Goal: Task Accomplishment & Management: Manage account settings

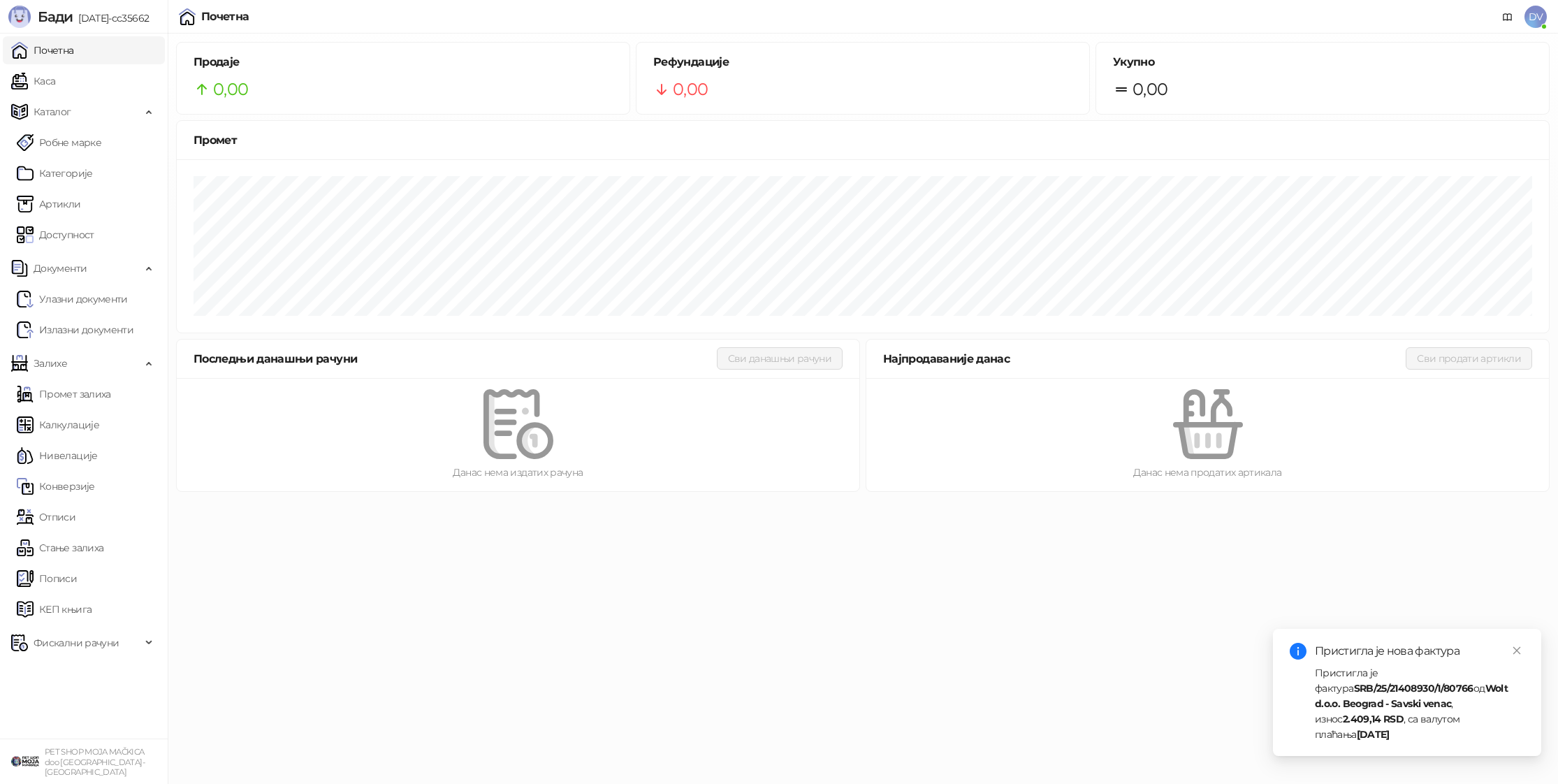
click at [920, 501] on html "Бади 3.10.14-cc35662 Почетна Каса Каталог Робне марке Категорије Артикли Доступ…" at bounding box center [779, 250] width 1558 height 501
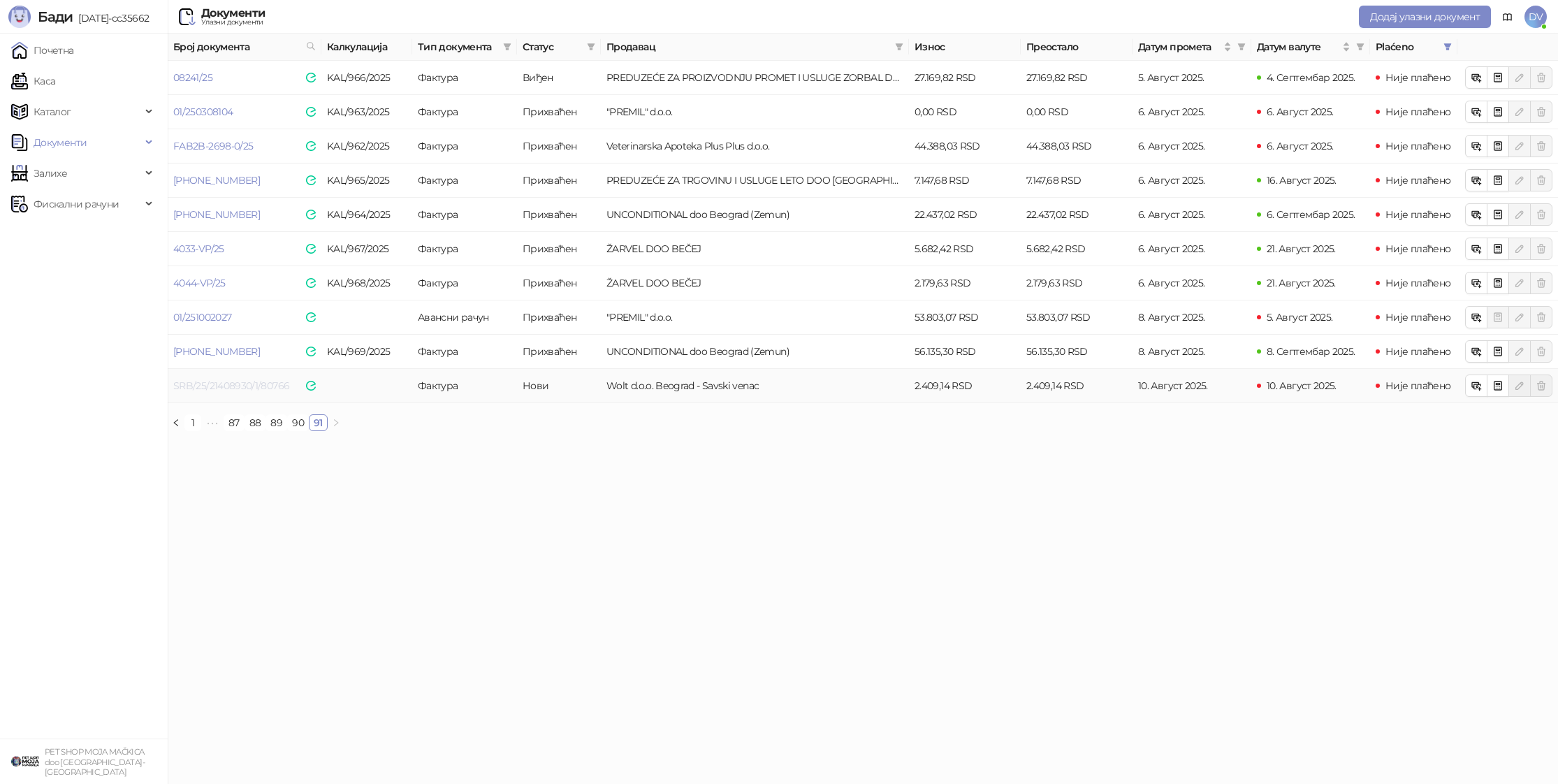
click at [249, 388] on link "SRB/25/21408930/1/80766" at bounding box center [231, 385] width 116 height 12
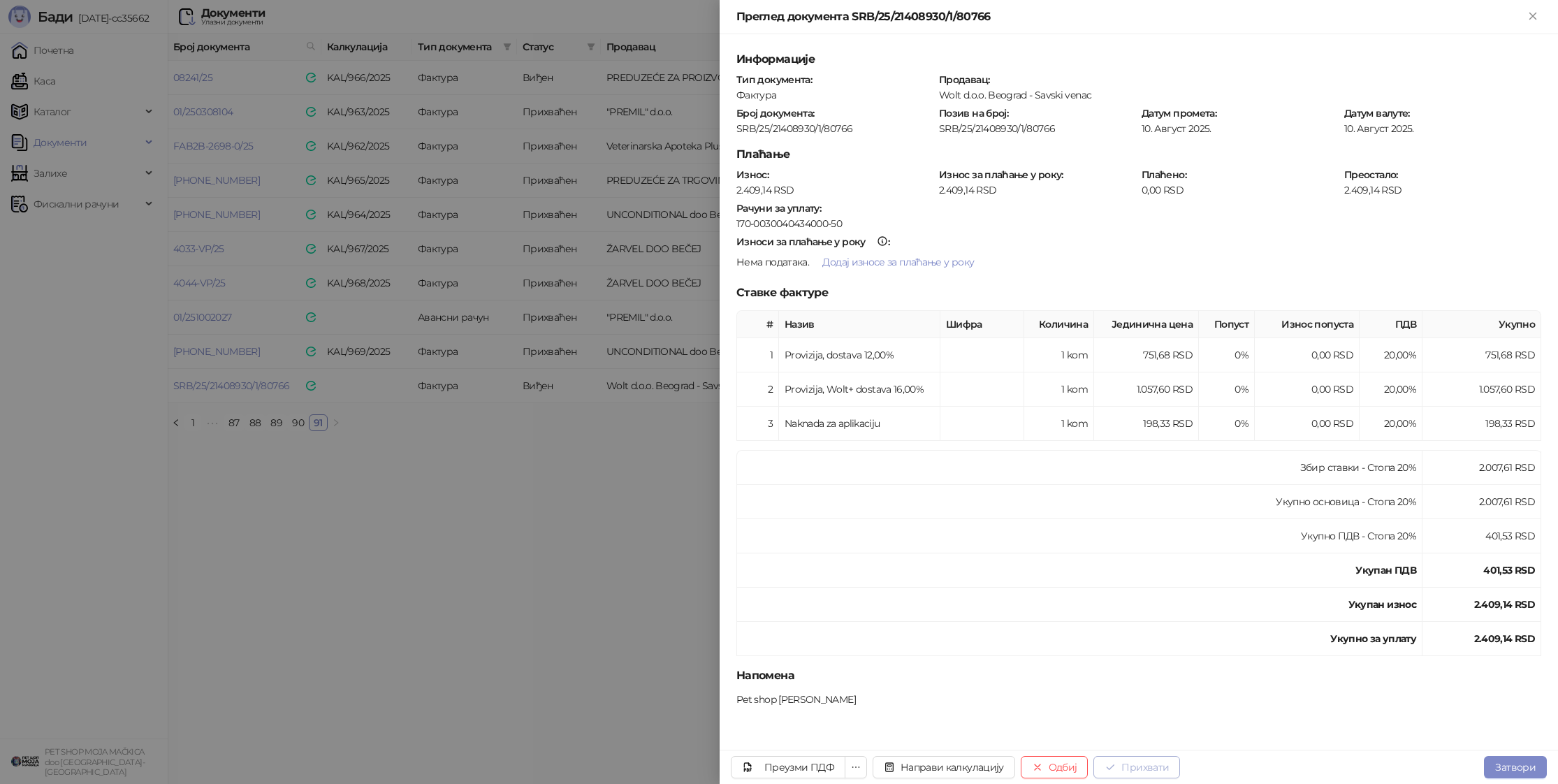
click at [1154, 758] on button "Прихвати" at bounding box center [1137, 767] width 87 height 23
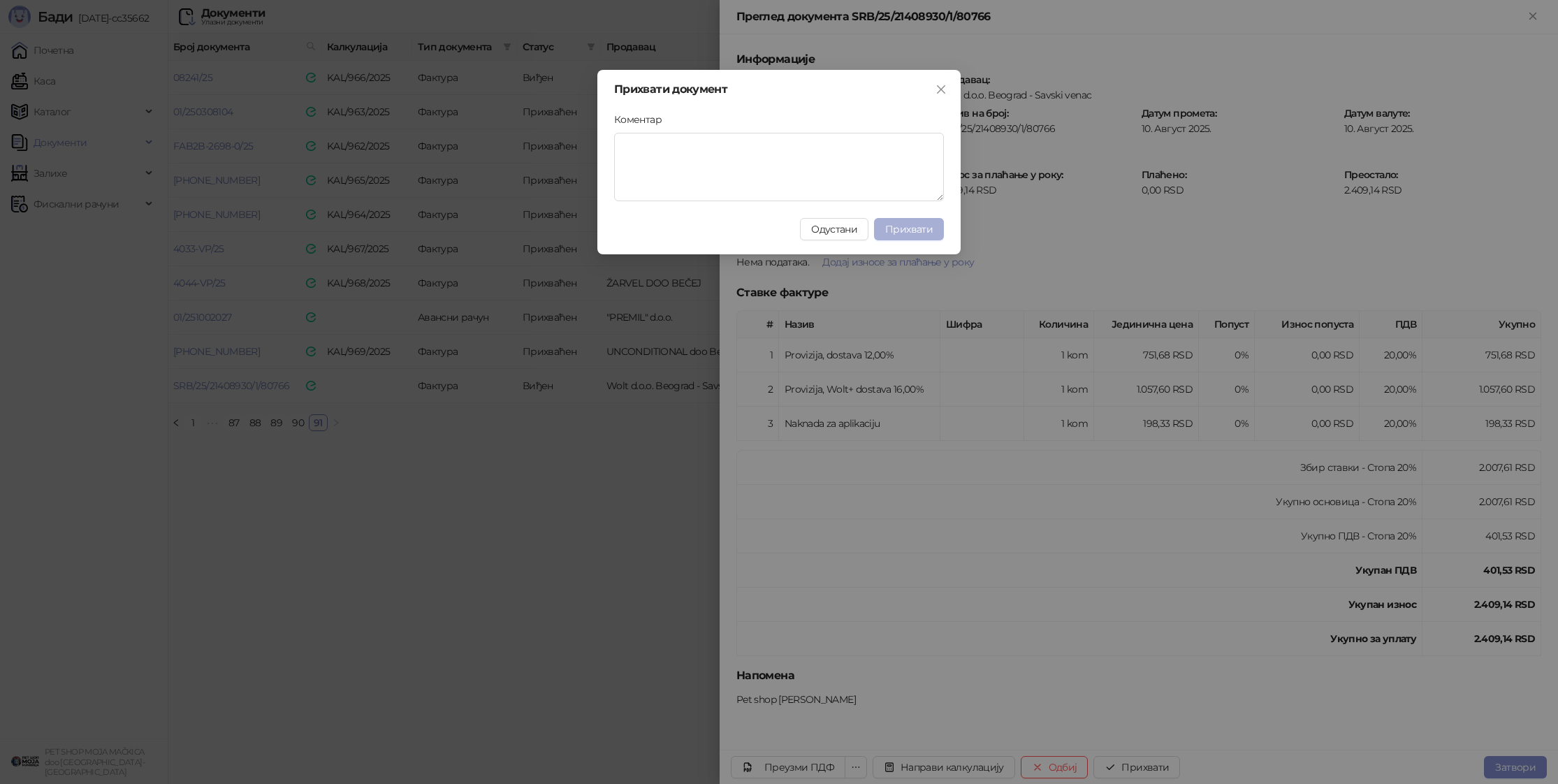
click at [902, 231] on span "Прихвати" at bounding box center [909, 229] width 47 height 12
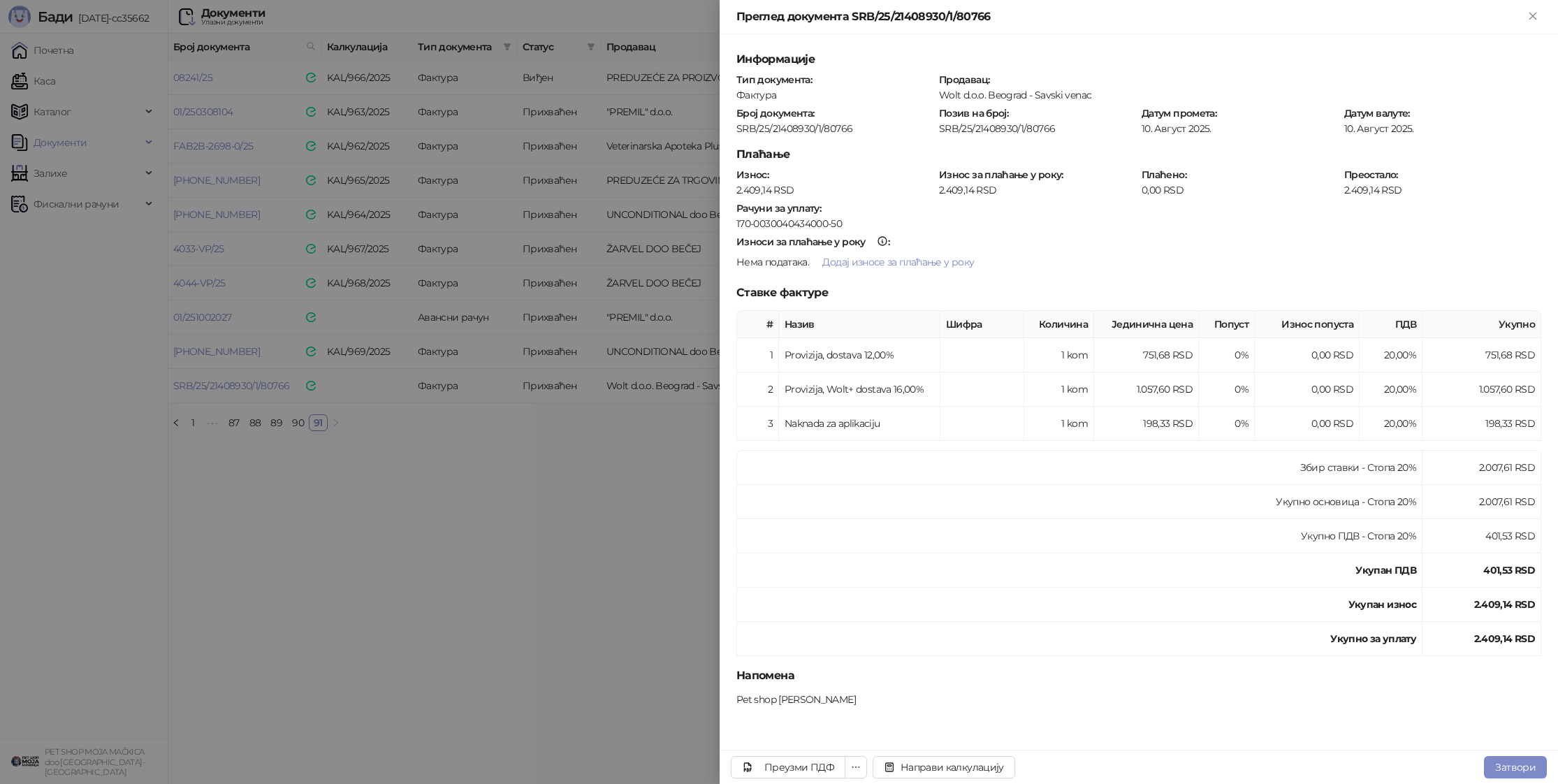
click at [557, 499] on div at bounding box center [779, 392] width 1558 height 784
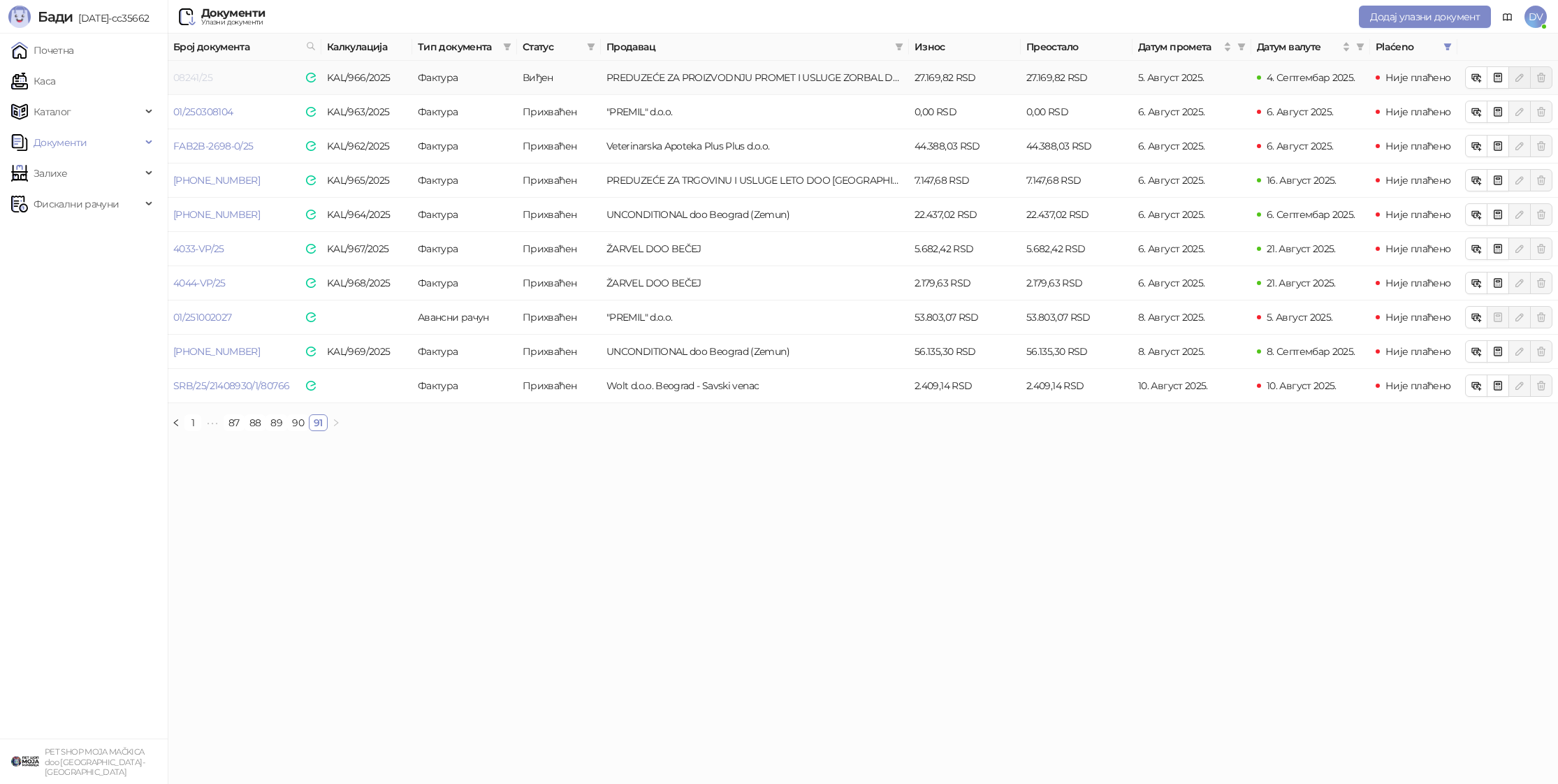
click at [189, 75] on link "08241/25" at bounding box center [193, 77] width 39 height 12
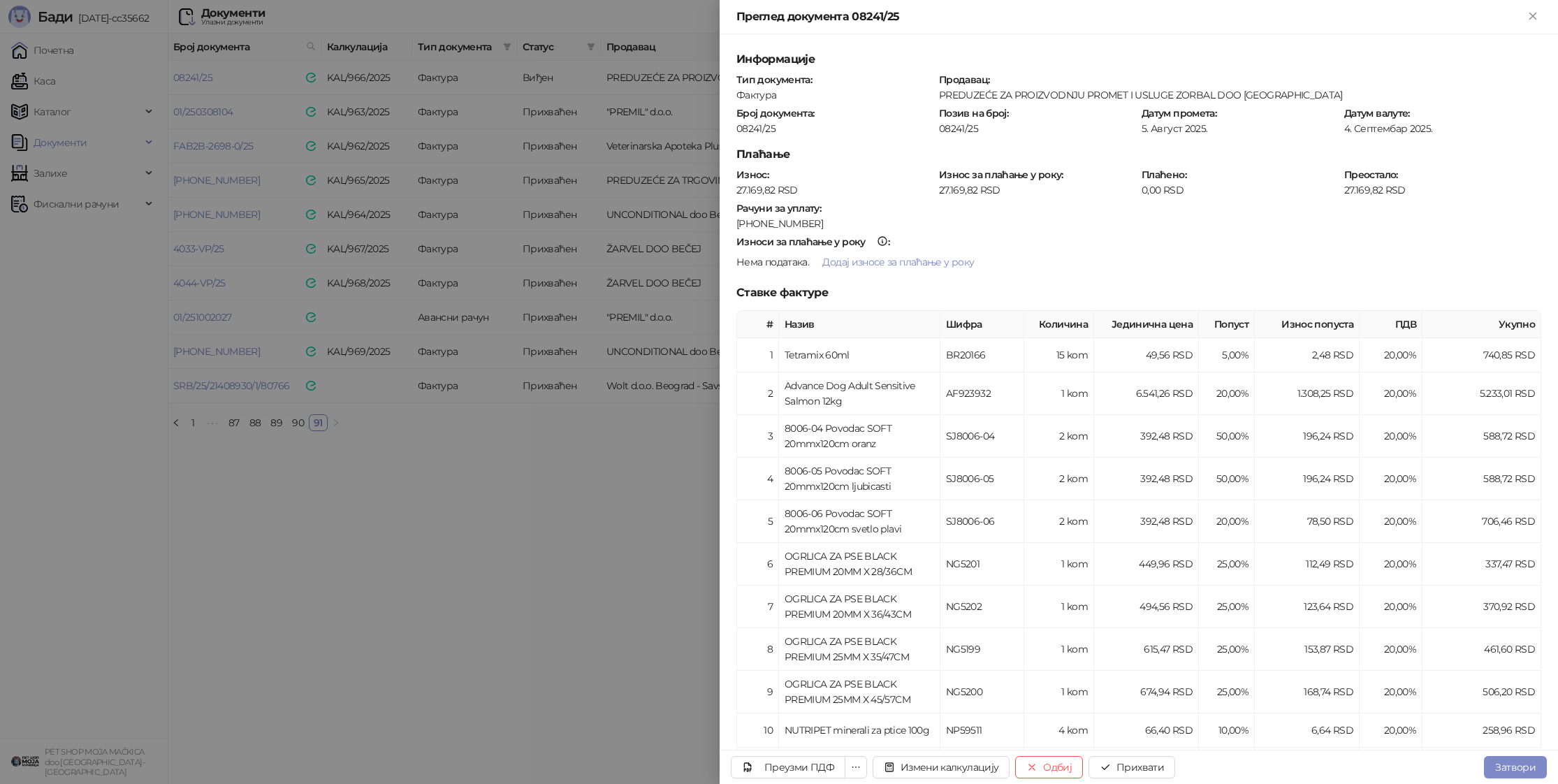
click at [763, 133] on div "08241/25" at bounding box center [835, 128] width 200 height 12
copy div "08241/25"
click at [1109, 760] on button "Прихвати" at bounding box center [1132, 767] width 87 height 23
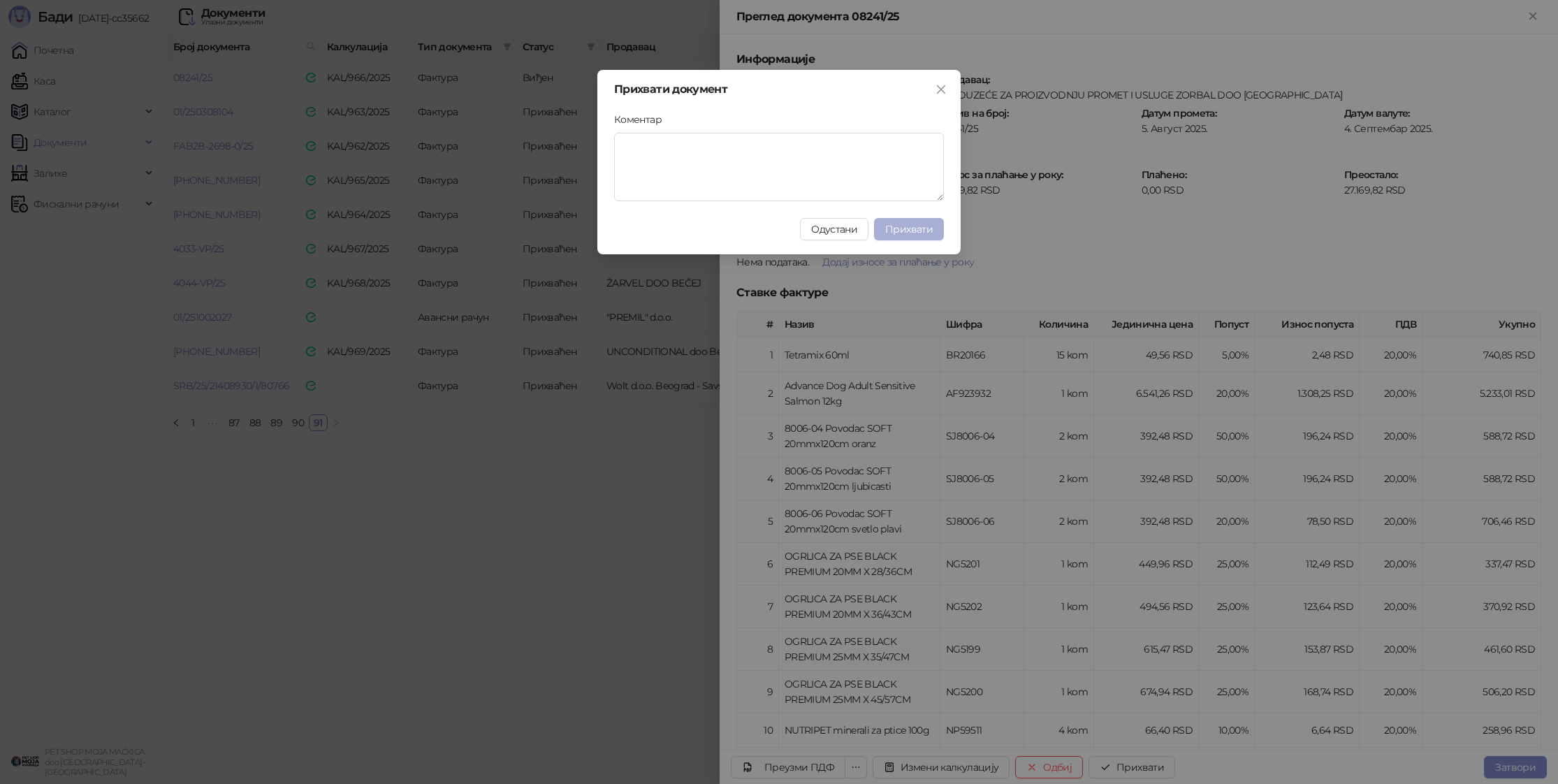
click at [918, 227] on span "Прихвати" at bounding box center [909, 229] width 47 height 12
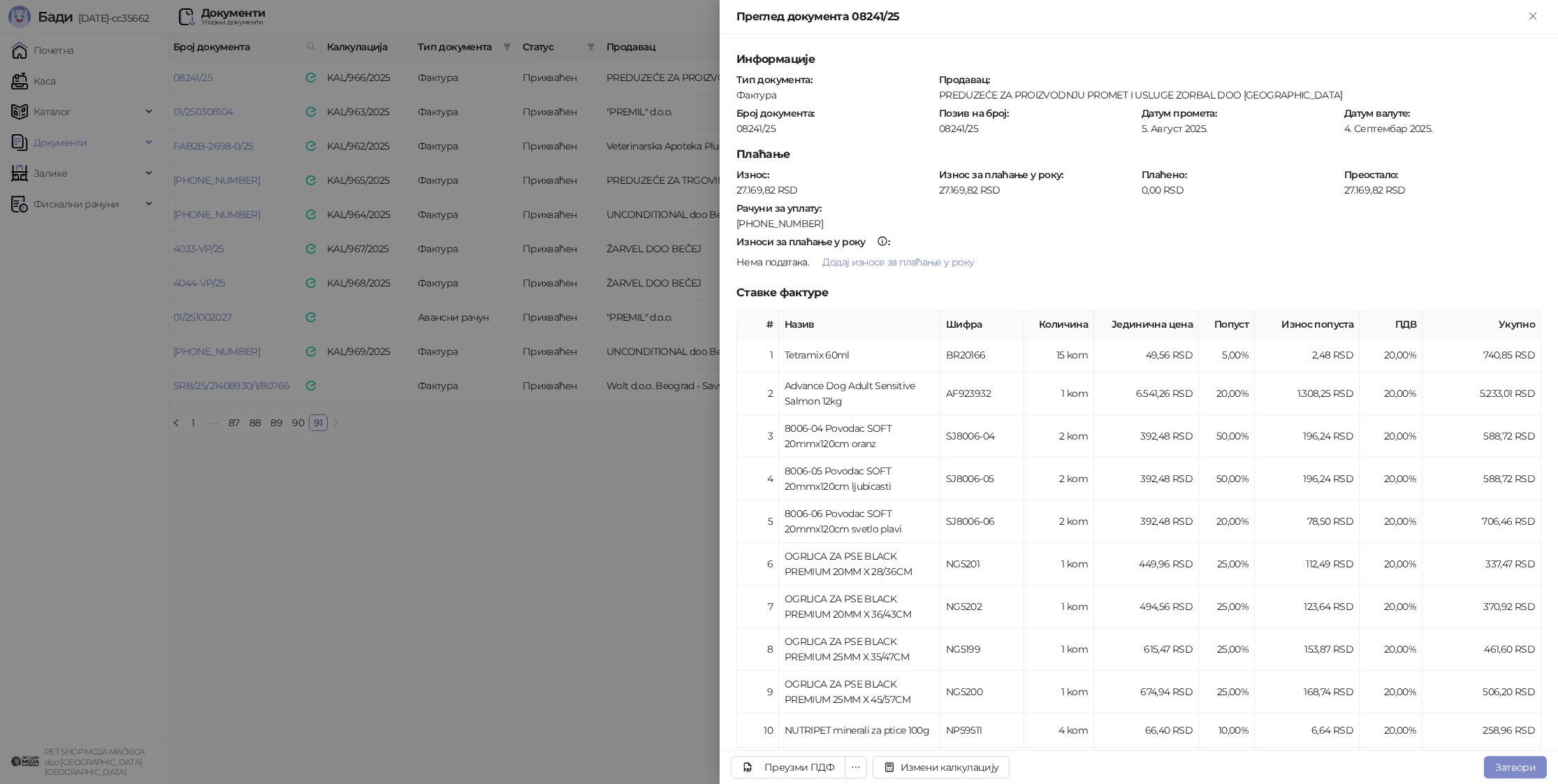
click at [635, 538] on div at bounding box center [779, 392] width 1558 height 784
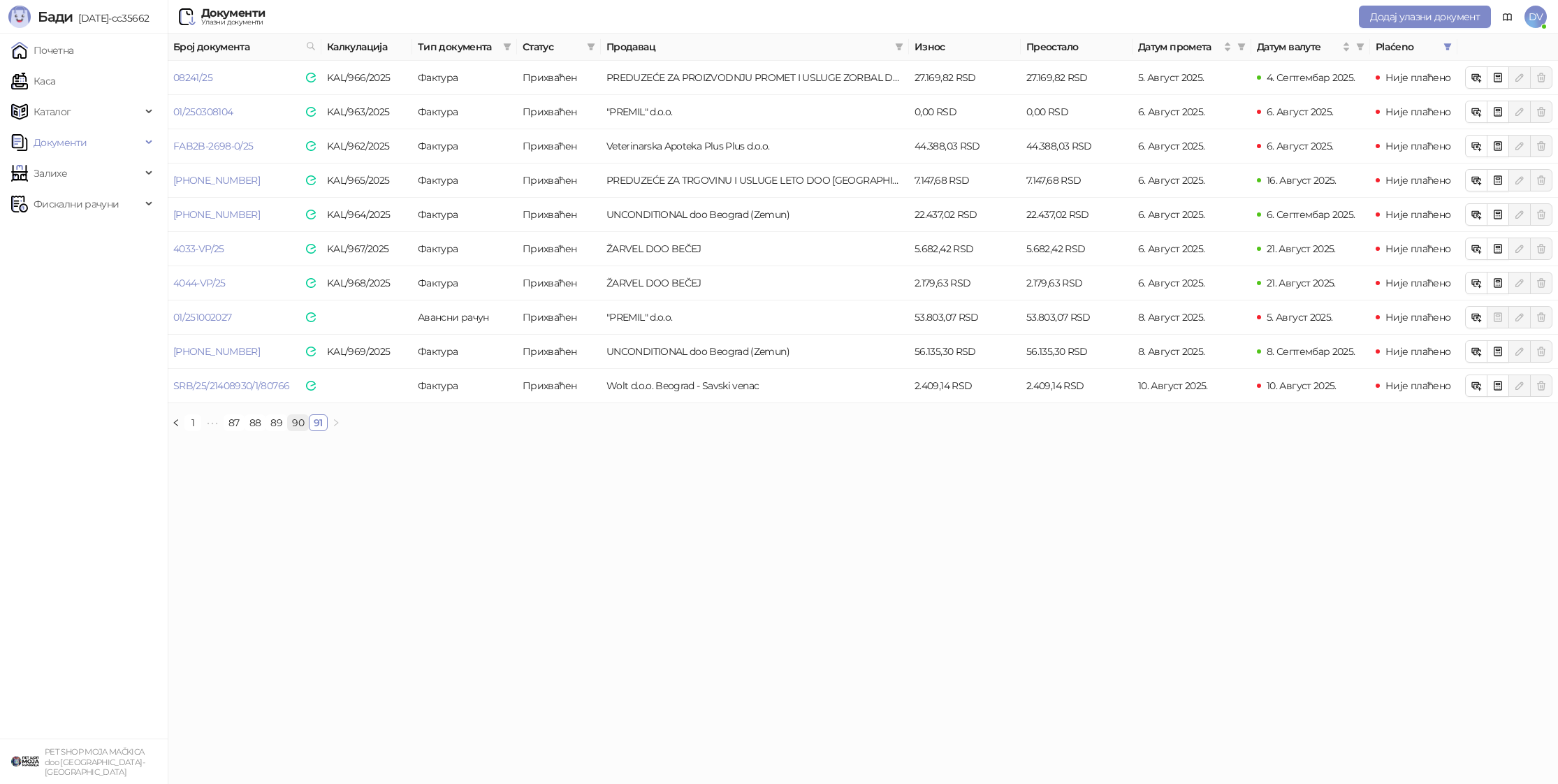
click at [303, 421] on link "90" at bounding box center [298, 423] width 20 height 15
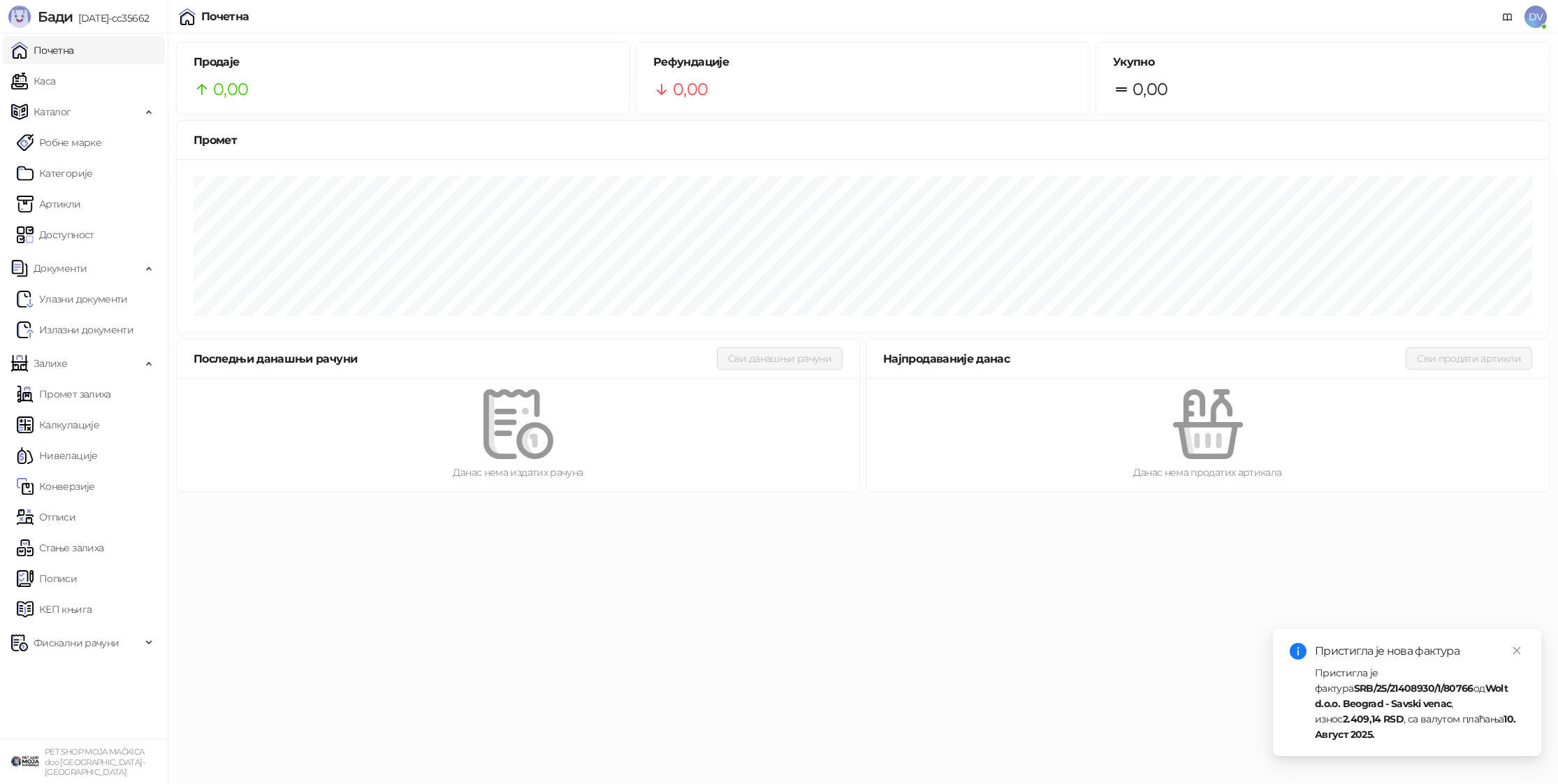
click at [1390, 726] on div "Пристигла је фактура SRB/25/21408930/1/80766 од Wolt d.o.o. Beograd - Savski ve…" at bounding box center [1420, 703] width 210 height 77
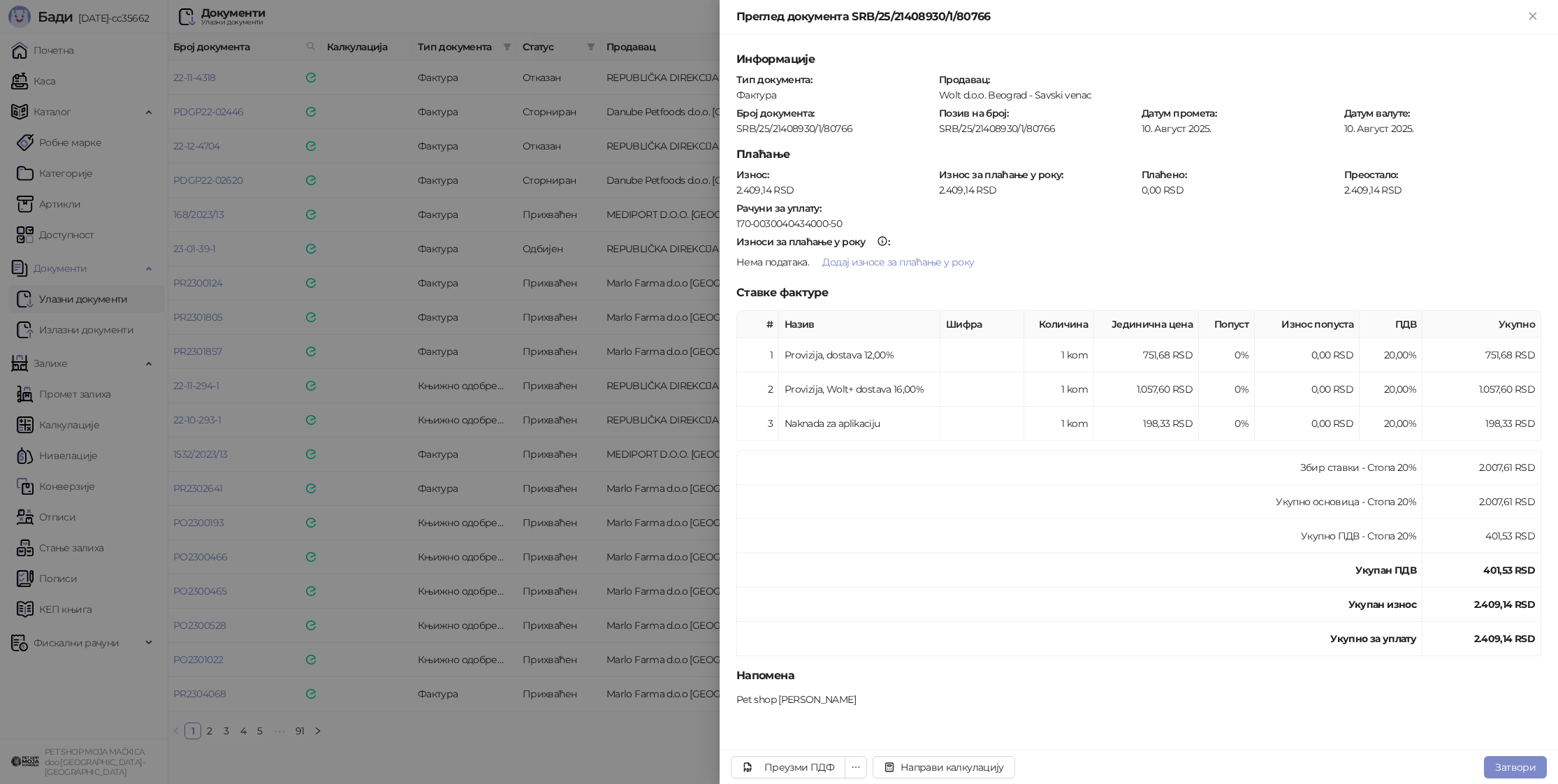
click at [455, 379] on div at bounding box center [779, 392] width 1558 height 784
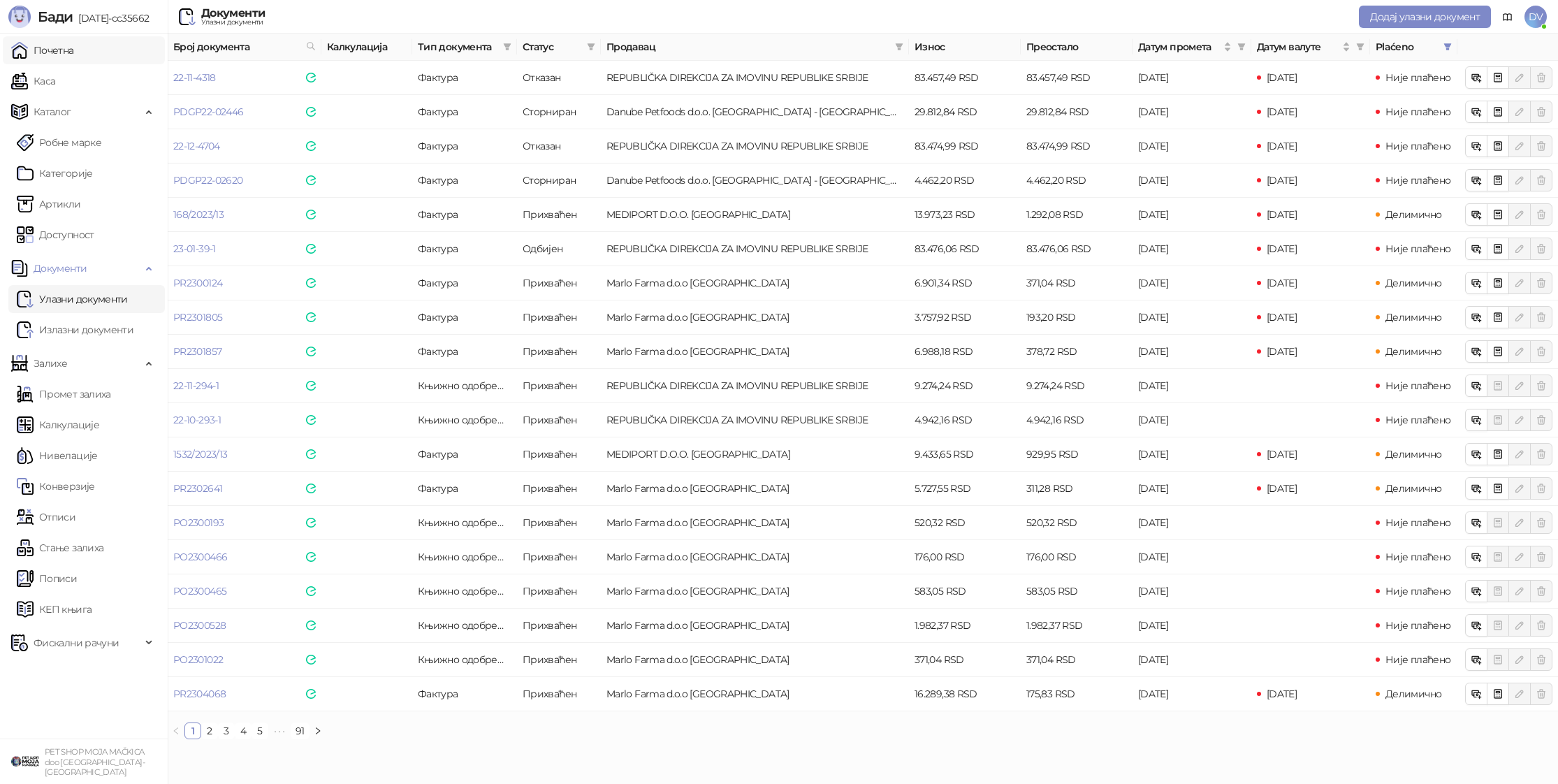
click at [73, 50] on link "Почетна" at bounding box center [42, 50] width 63 height 28
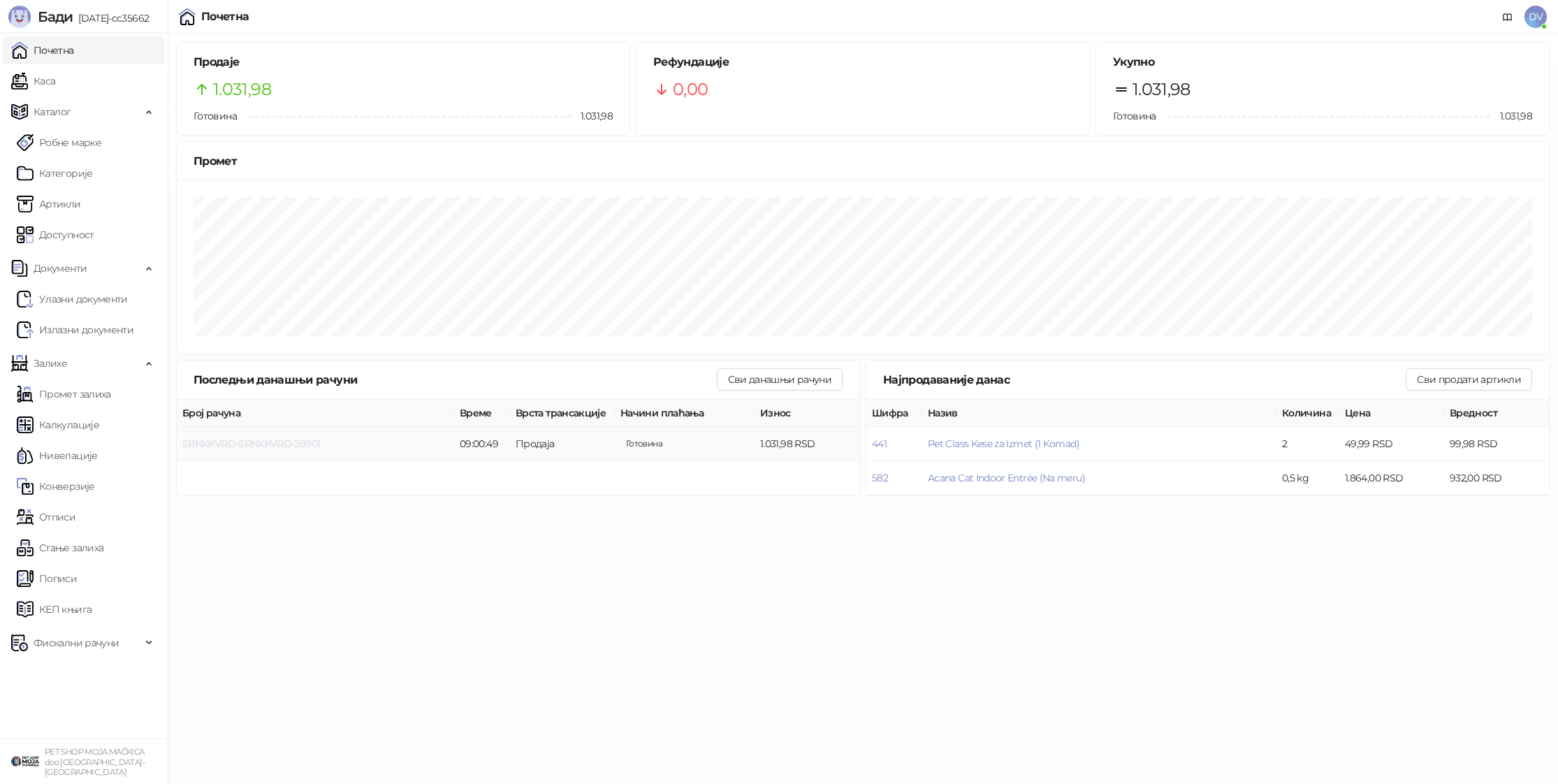
click at [222, 444] on span "SRNKKVRD-SRNKKVRD-28901" at bounding box center [251, 443] width 138 height 12
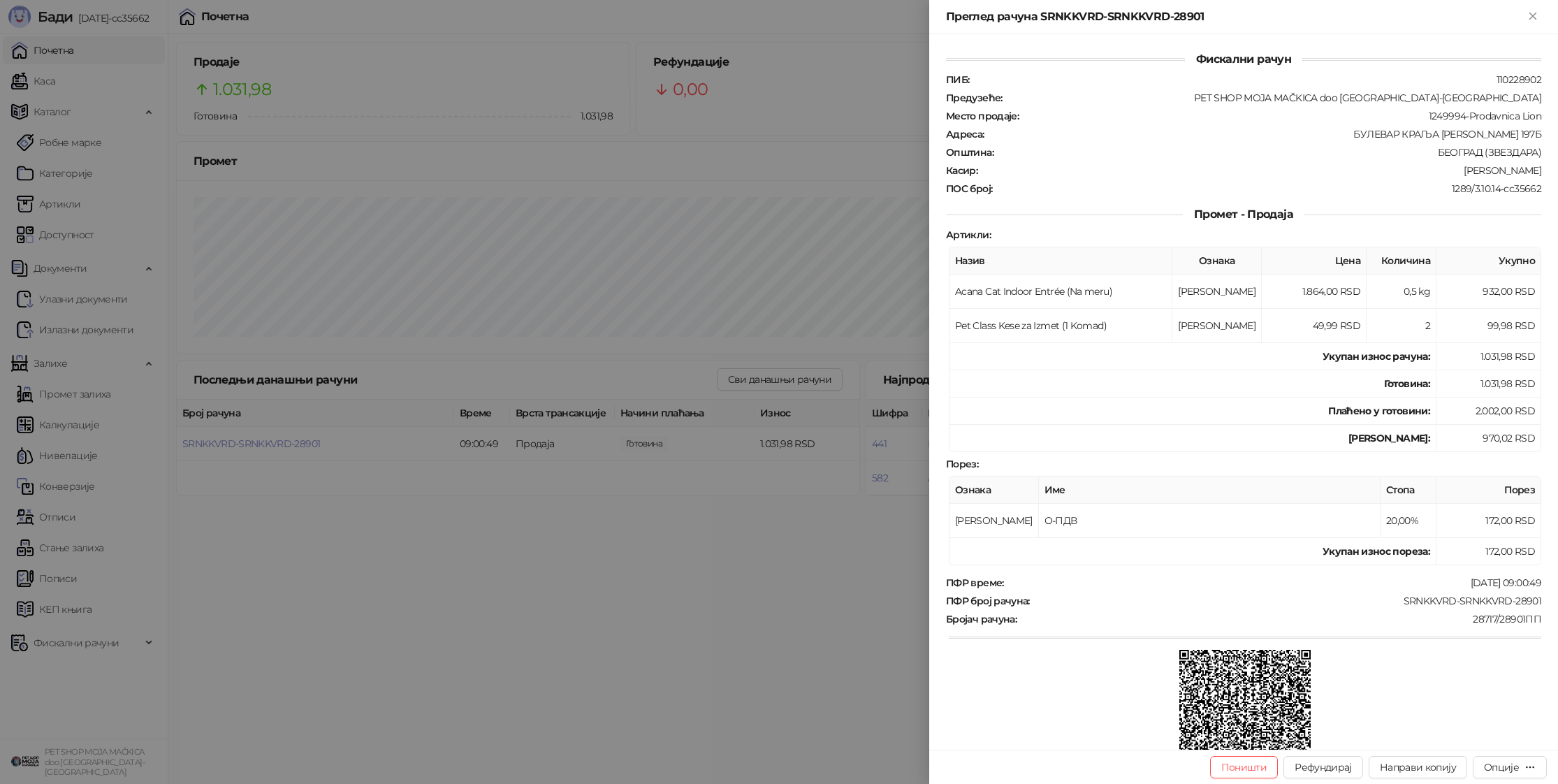
drag, startPoint x: 616, startPoint y: 635, endPoint x: 563, endPoint y: 566, distance: 87.0
click at [563, 566] on div at bounding box center [779, 392] width 1558 height 784
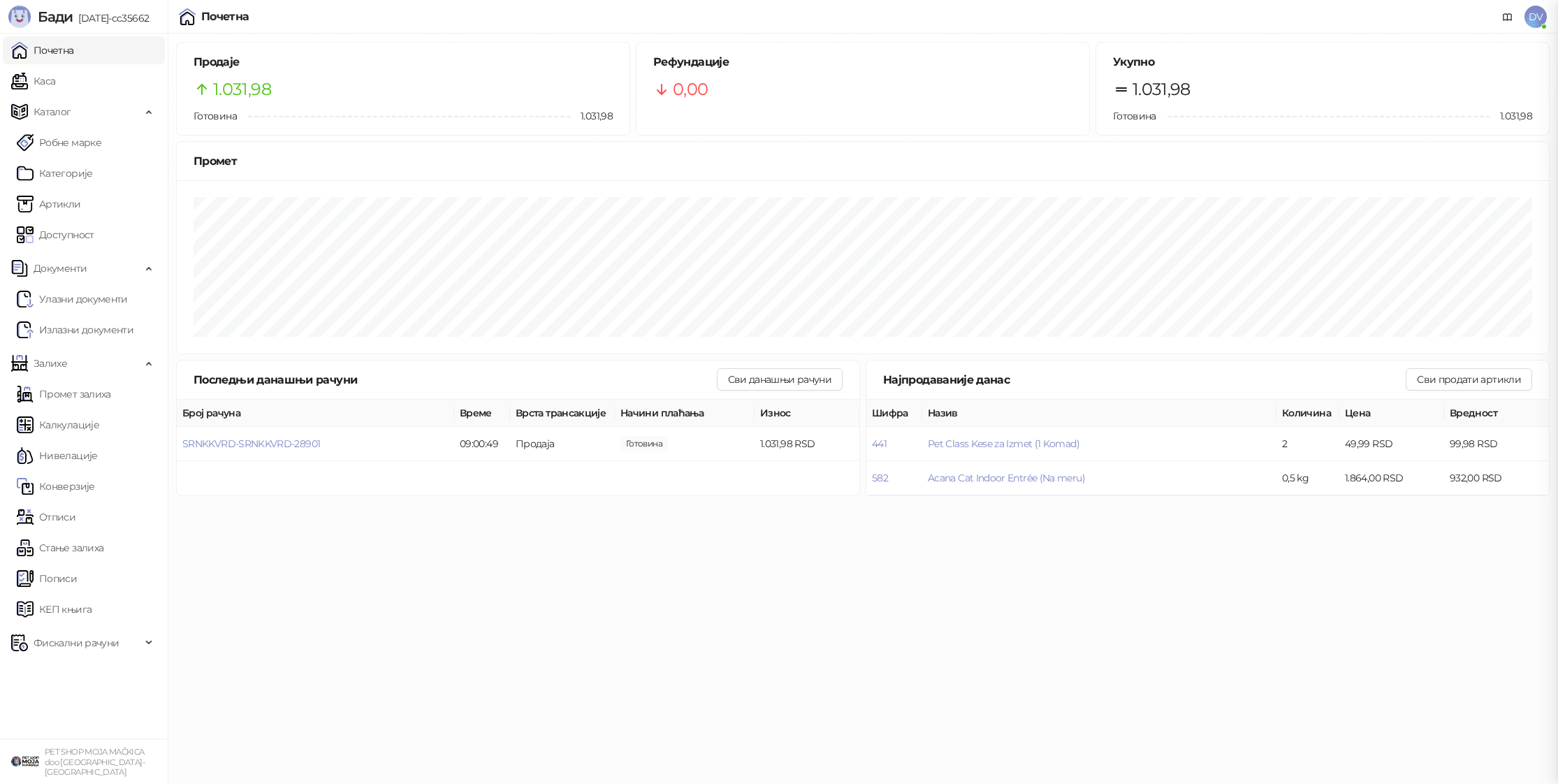
click at [563, 566] on div at bounding box center [779, 392] width 1558 height 784
click at [55, 83] on link "Каса" at bounding box center [33, 81] width 44 height 28
click at [74, 52] on link "Почетна" at bounding box center [42, 50] width 63 height 28
click at [224, 477] on span "SRNKKVRD-SRNKKVRD-28902" at bounding box center [252, 477] width 140 height 12
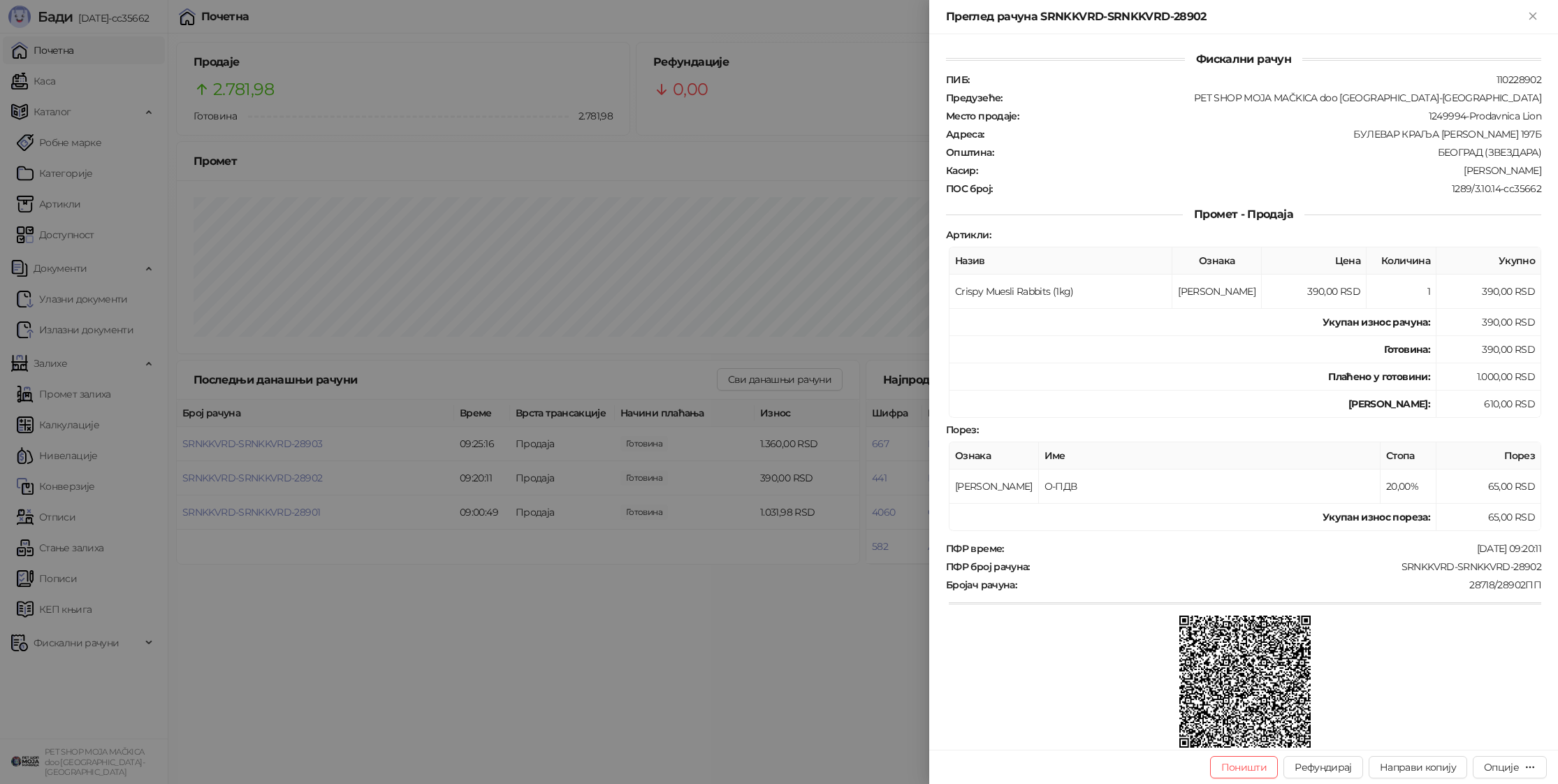
click at [224, 477] on div at bounding box center [779, 392] width 1558 height 784
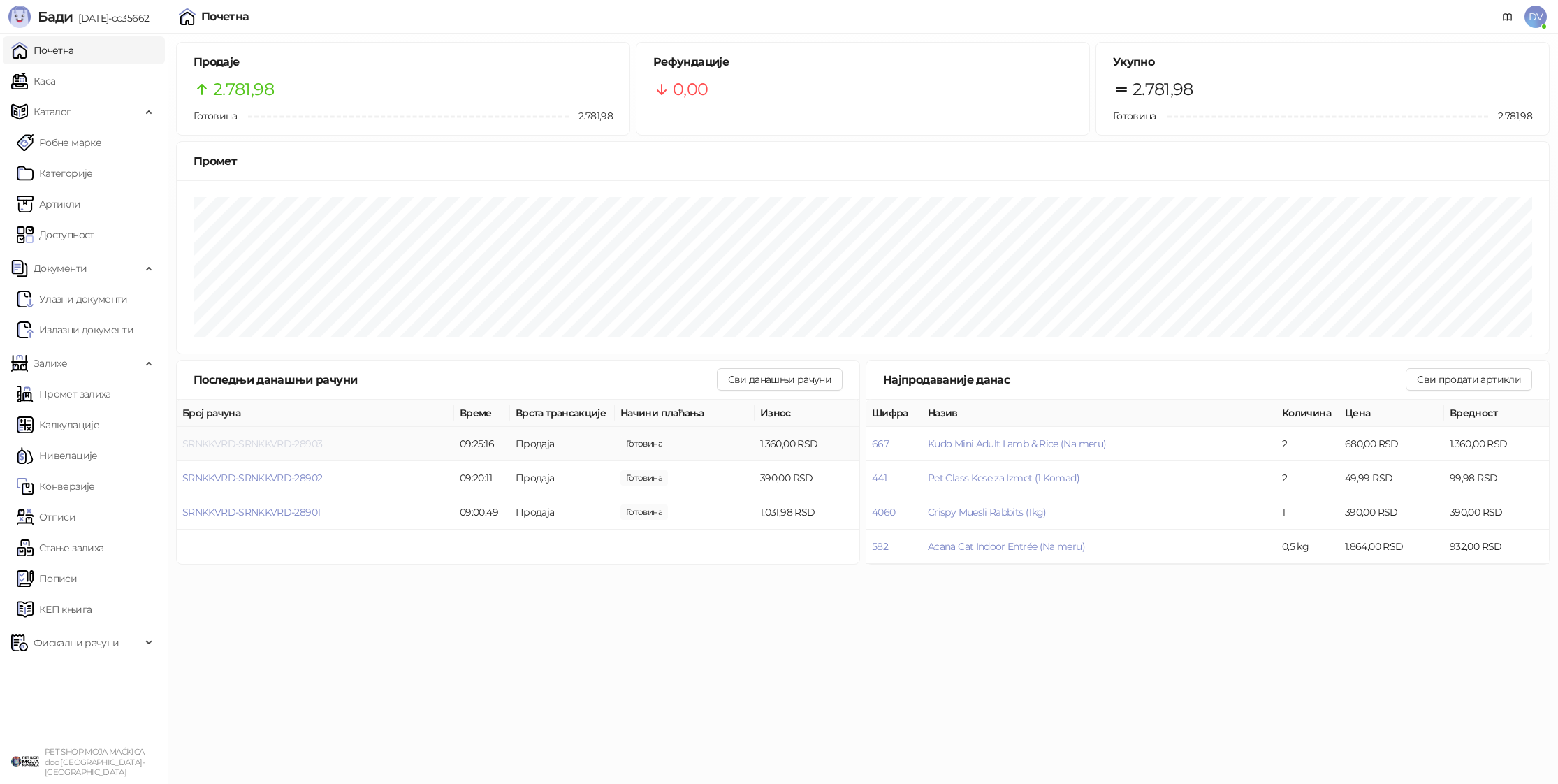
click at [246, 448] on span "SRNKKVRD-SRNKKVRD-28903" at bounding box center [252, 443] width 140 height 12
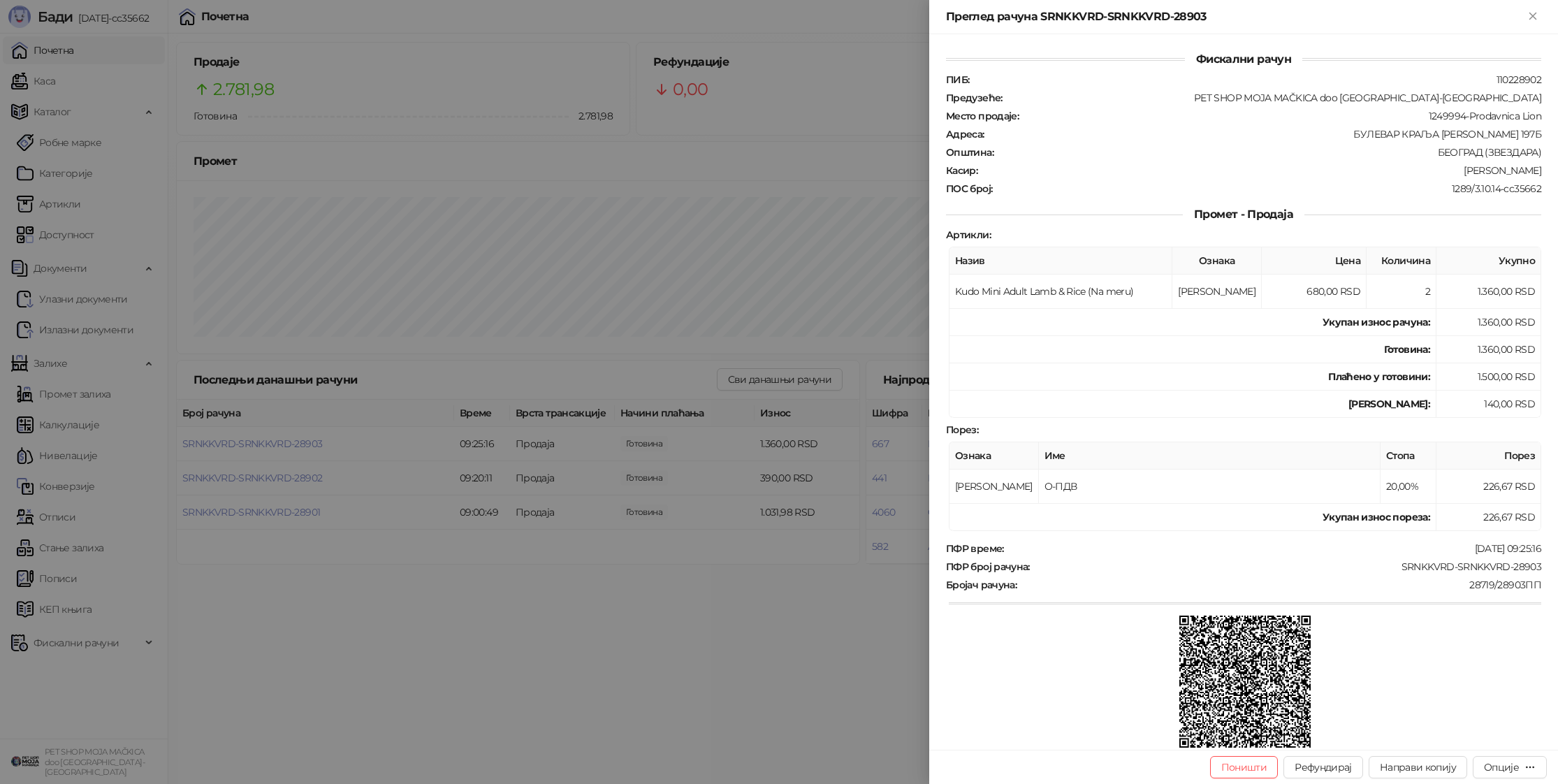
click at [247, 448] on div at bounding box center [779, 392] width 1558 height 784
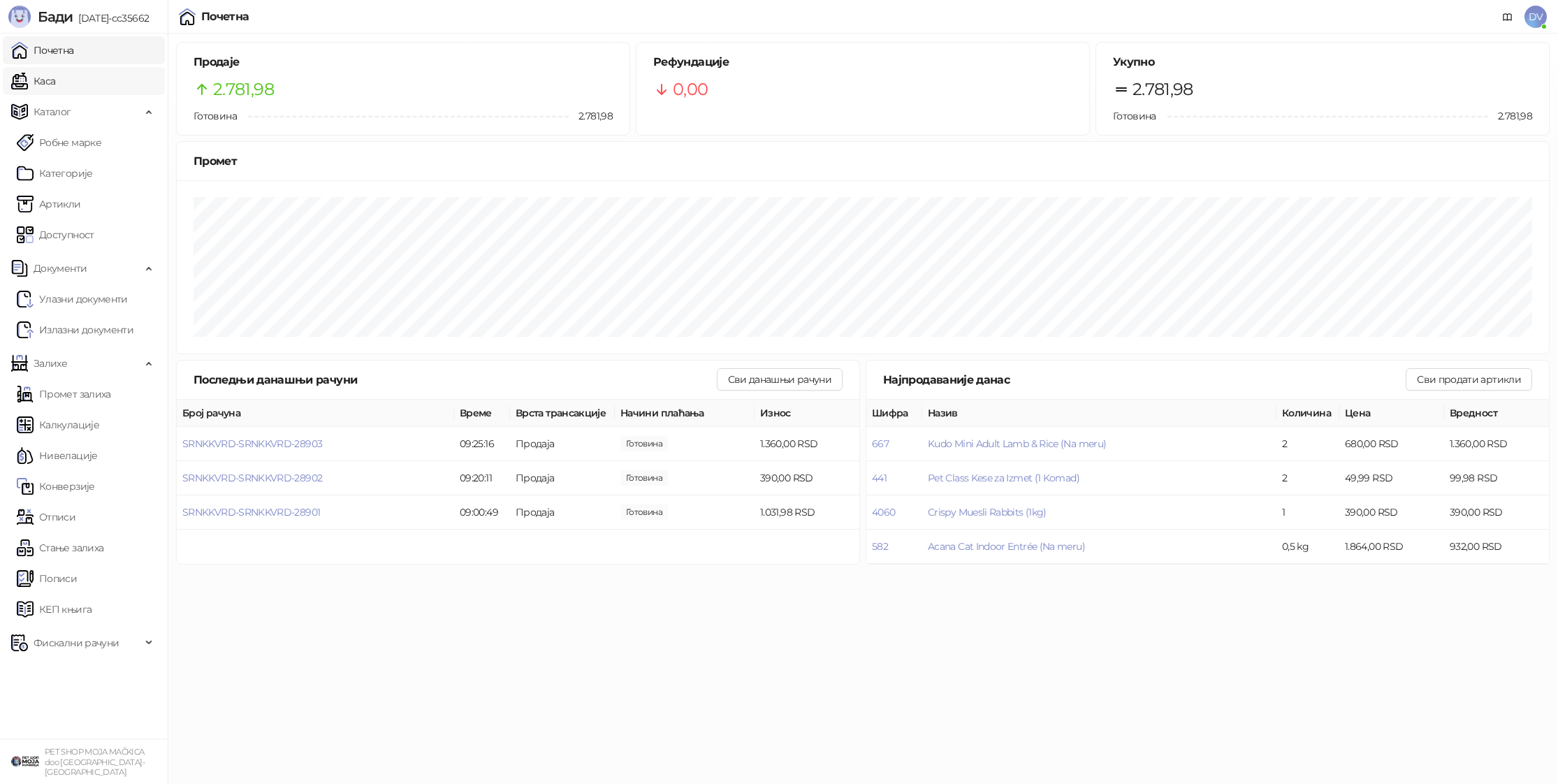
click at [55, 85] on link "Каса" at bounding box center [33, 81] width 44 height 28
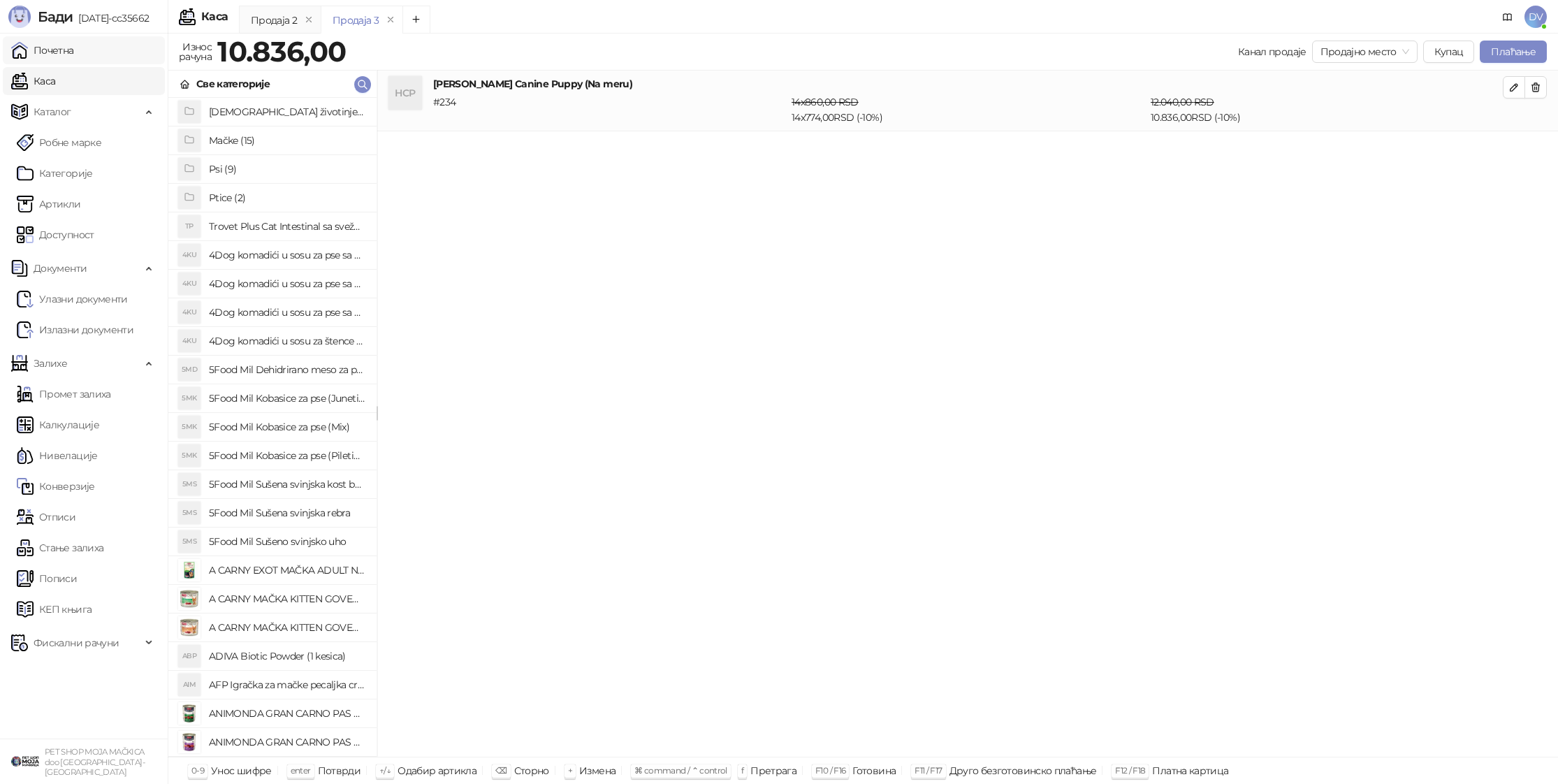
click at [74, 63] on link "Почетна" at bounding box center [42, 50] width 63 height 28
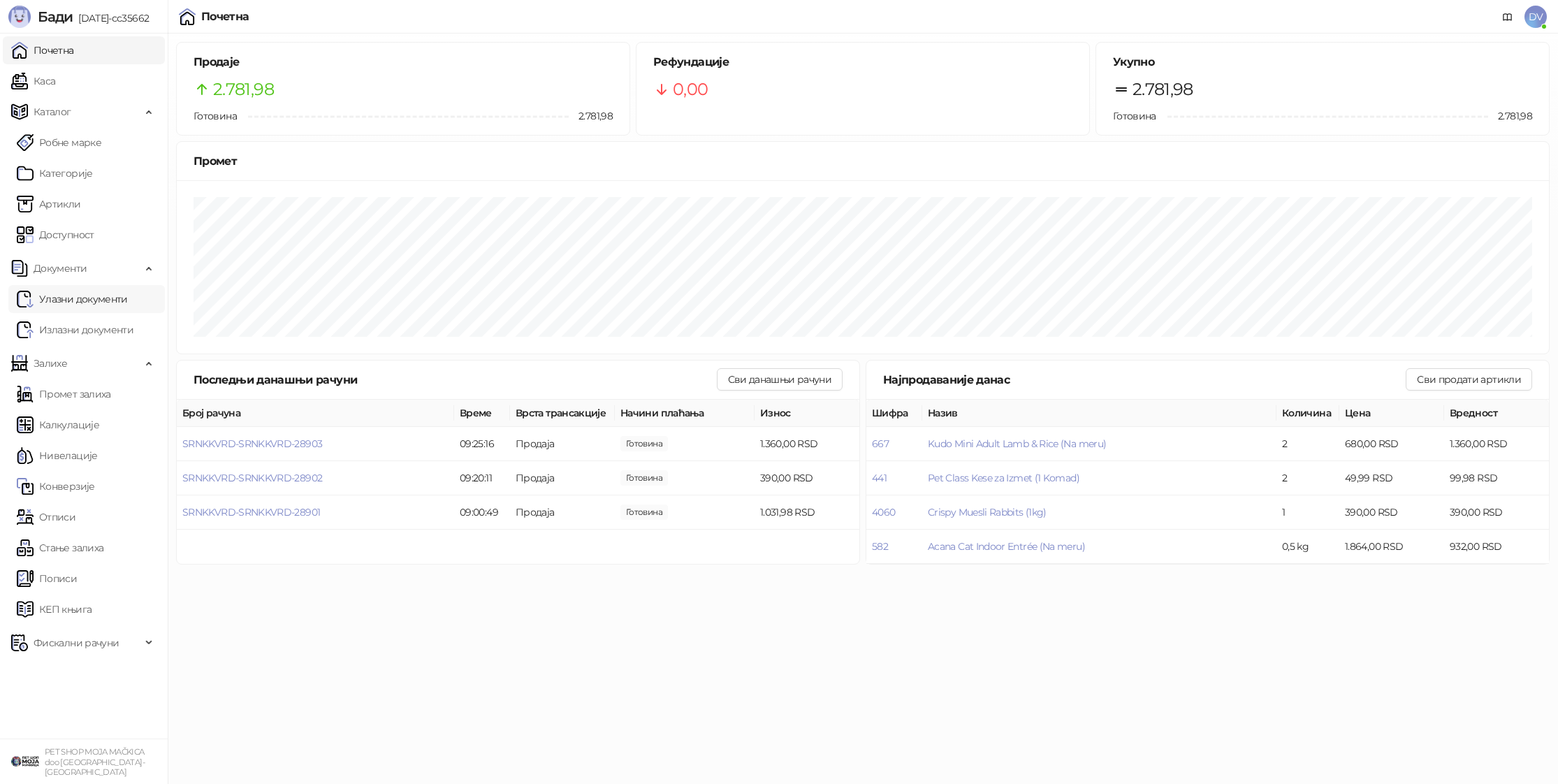
click at [111, 298] on link "Улазни документи" at bounding box center [72, 299] width 111 height 28
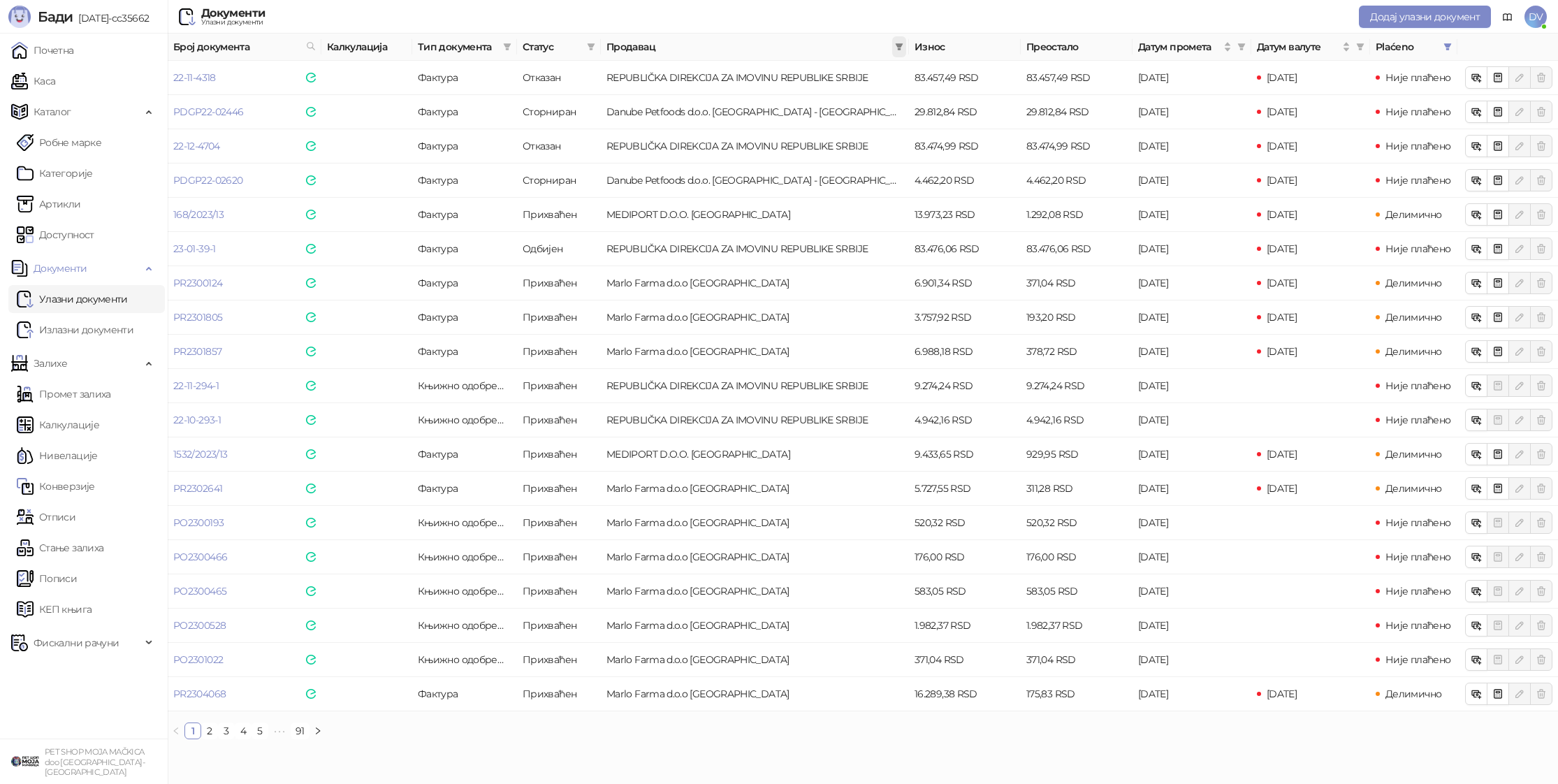
click at [893, 47] on span at bounding box center [899, 47] width 14 height 21
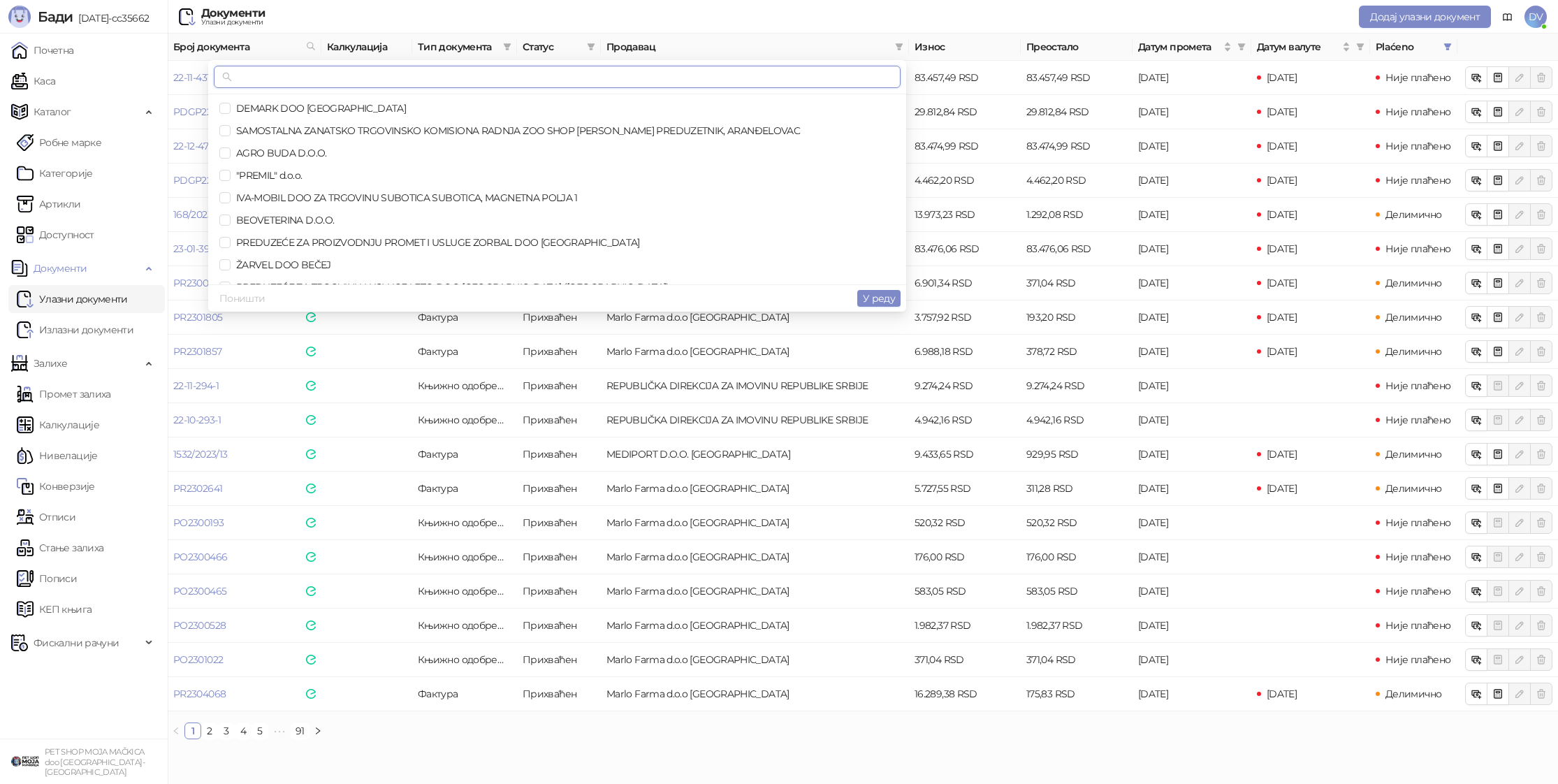
click at [800, 82] on input "text" at bounding box center [563, 77] width 657 height 15
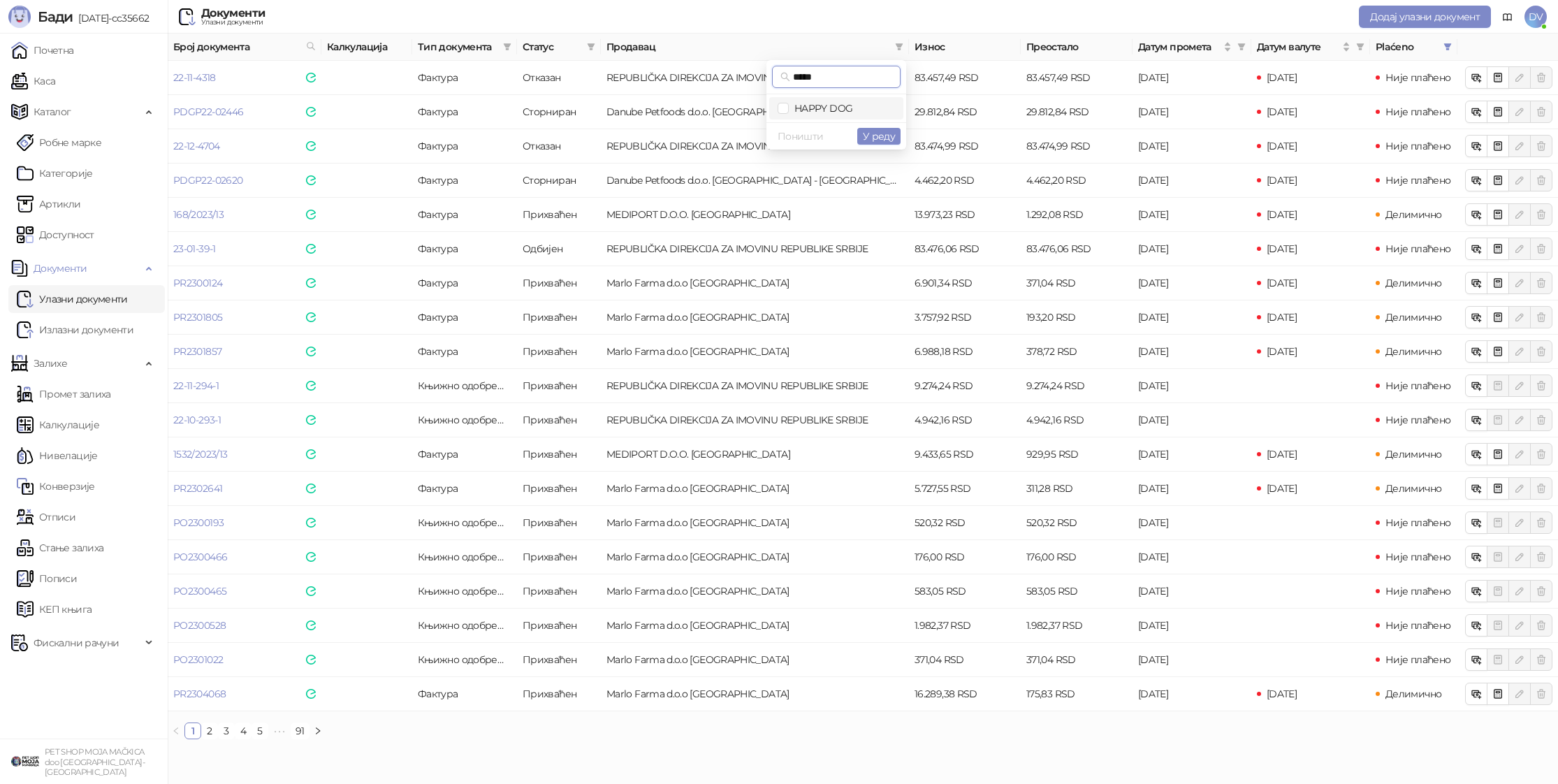
type input "*****"
click at [810, 113] on span "HAPPY DOG" at bounding box center [821, 108] width 63 height 12
click at [881, 138] on span "У реду" at bounding box center [879, 136] width 32 height 12
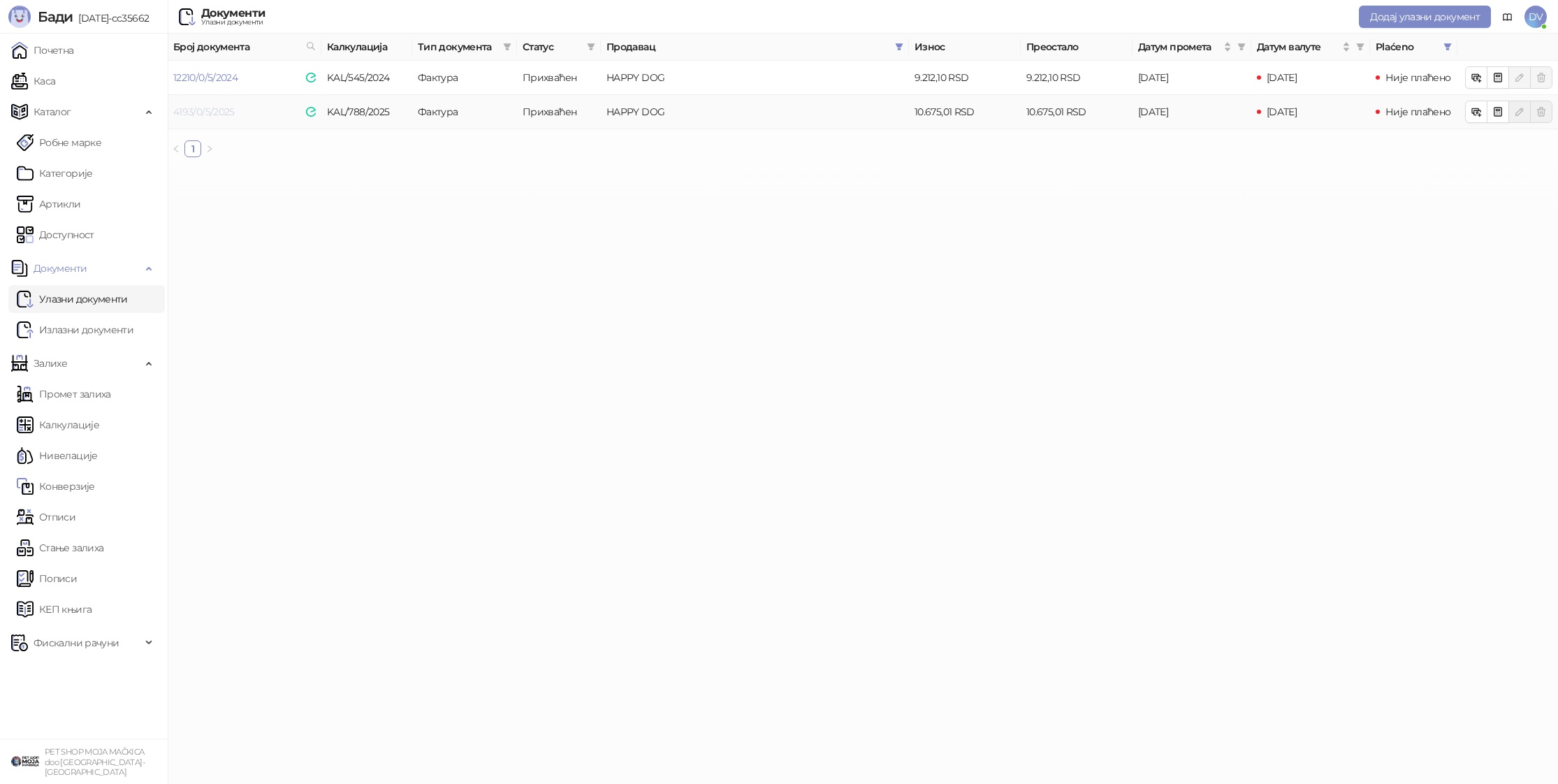
click at [195, 106] on link "4193/0/5/2025" at bounding box center [204, 111] width 61 height 12
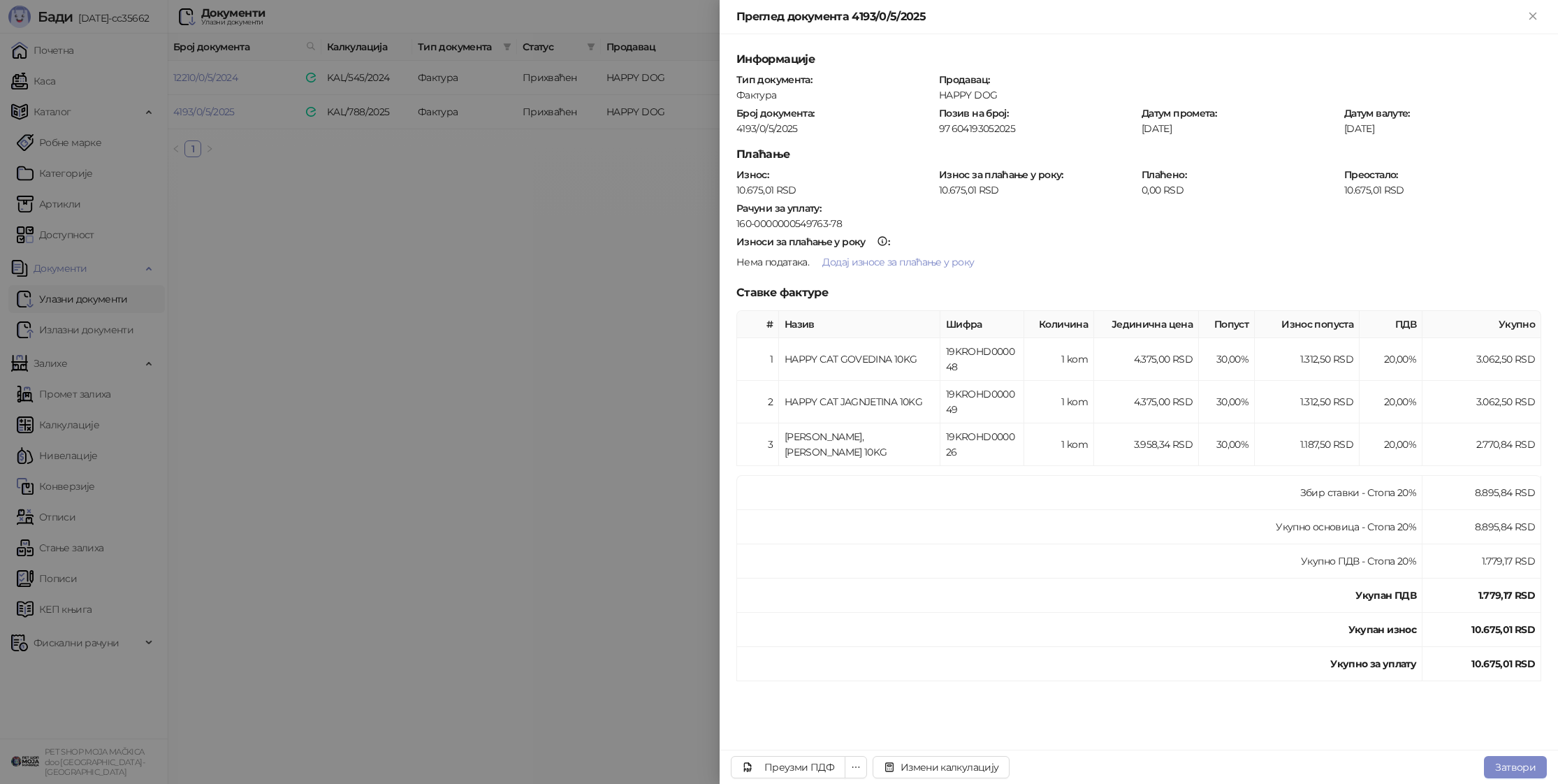
click at [246, 191] on div at bounding box center [779, 392] width 1558 height 784
